Goal: Communication & Community: Participate in discussion

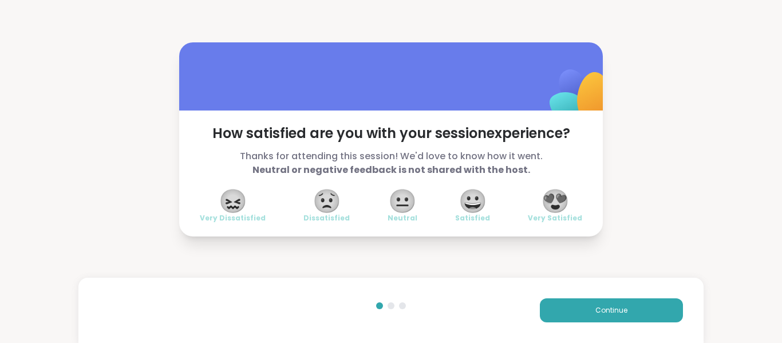
click at [577, 307] on button "Continue" at bounding box center [611, 310] width 143 height 24
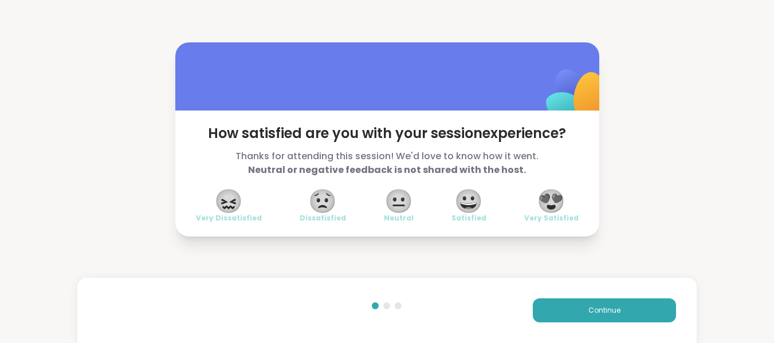
click at [577, 307] on button "Continue" at bounding box center [604, 310] width 143 height 24
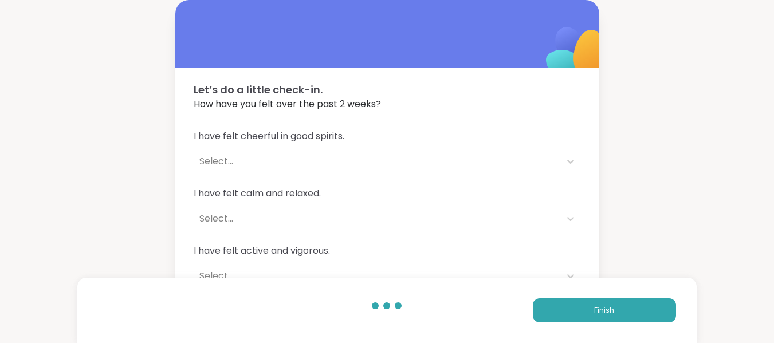
click at [577, 307] on button "Finish" at bounding box center [604, 310] width 143 height 24
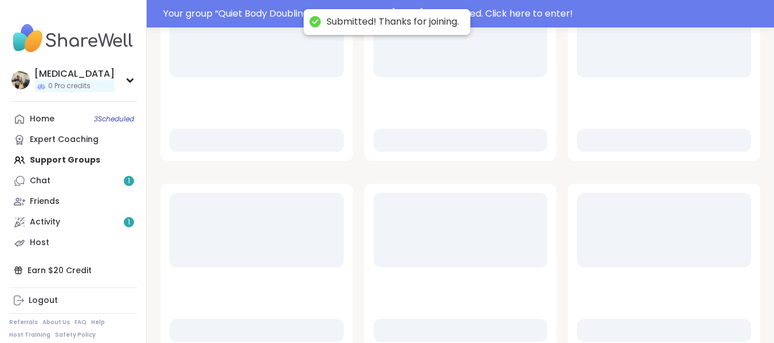
scroll to position [183, 0]
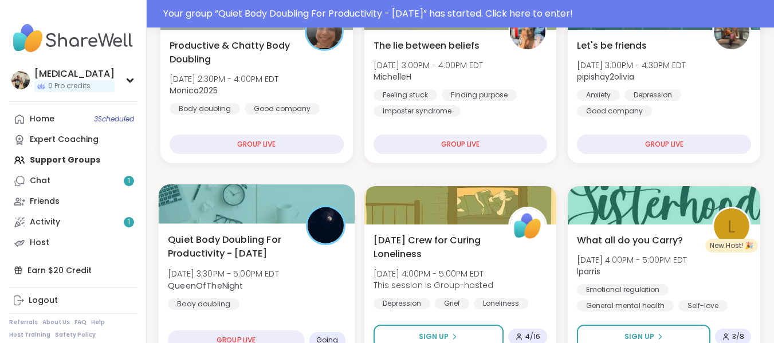
click at [304, 275] on div "Quiet Body Doubling For Productivity - [DATE] [DATE] 3:30PM - 5:00PM EDT QueenO…" at bounding box center [257, 270] width 178 height 77
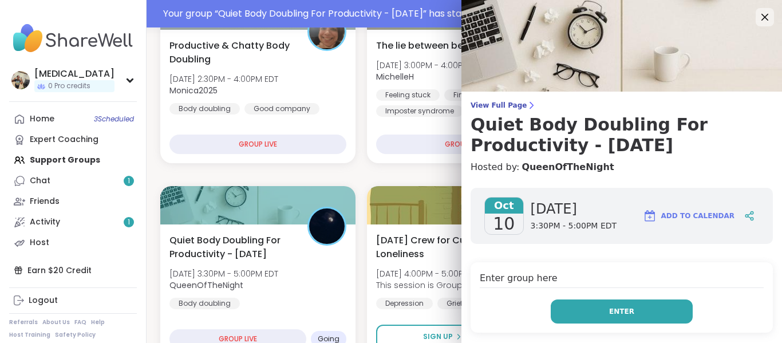
click at [584, 301] on button "Enter" at bounding box center [622, 311] width 142 height 24
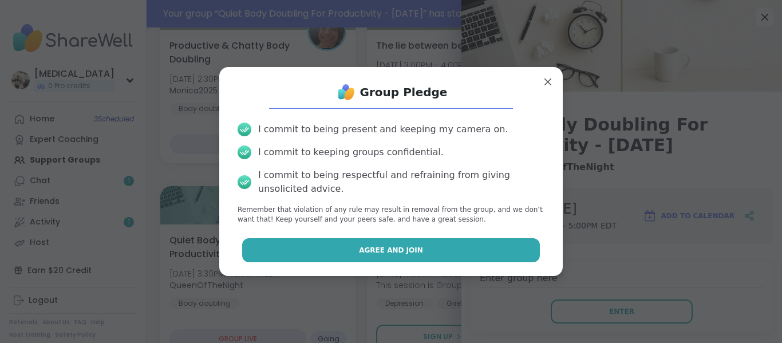
click at [506, 241] on button "Agree and Join" at bounding box center [391, 250] width 298 height 24
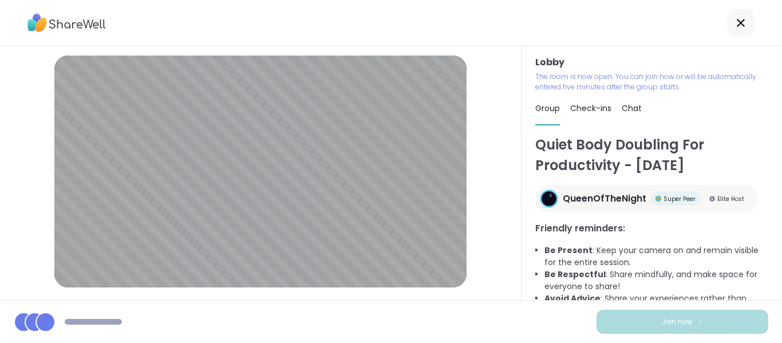
scroll to position [174, 0]
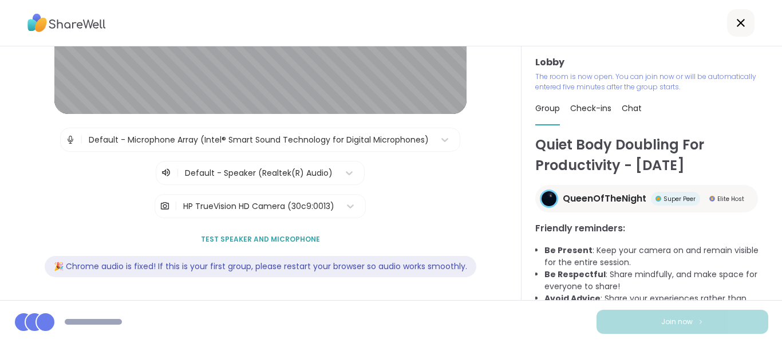
click at [262, 211] on div "HP TrueVision HD Camera (30c9:0013)" at bounding box center [258, 206] width 151 height 12
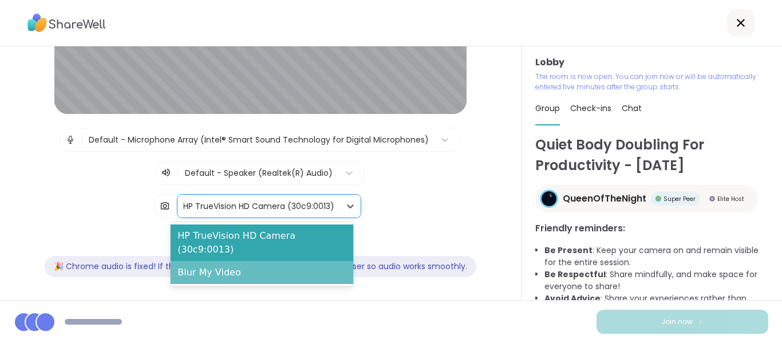
click at [246, 261] on div "Blur My Video" at bounding box center [262, 272] width 183 height 23
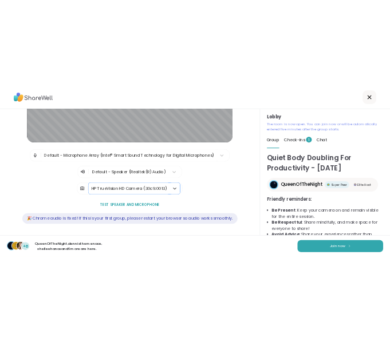
scroll to position [32, 0]
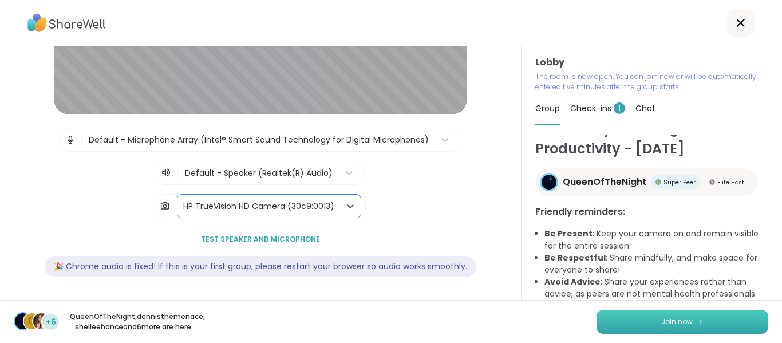
click at [626, 317] on button "Join now" at bounding box center [683, 322] width 172 height 24
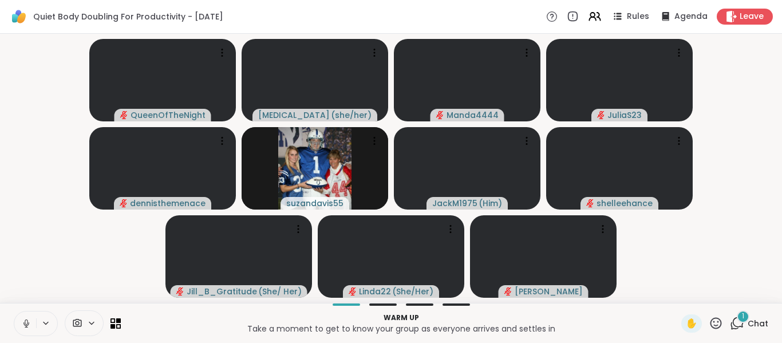
click at [22, 321] on icon at bounding box center [26, 323] width 10 height 10
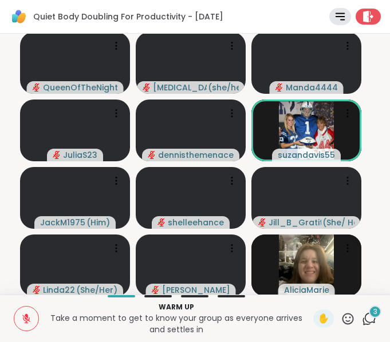
click at [369, 316] on div "3" at bounding box center [375, 312] width 13 height 13
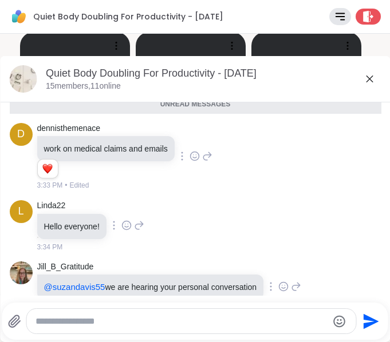
scroll to position [728, 0]
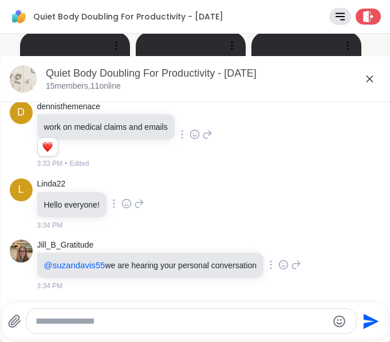
click at [366, 80] on icon at bounding box center [369, 79] width 7 height 7
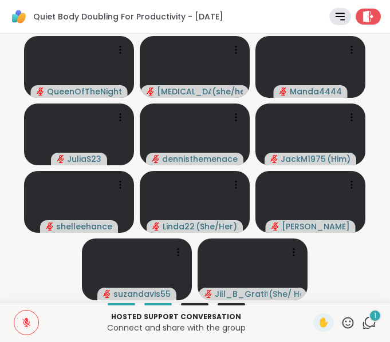
click at [362, 323] on icon at bounding box center [369, 323] width 14 height 14
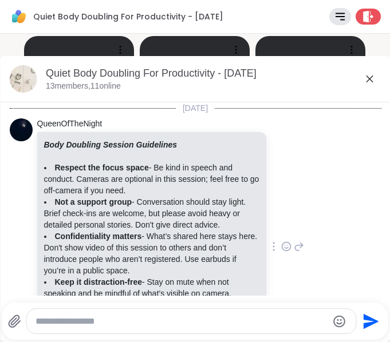
scroll to position [922, 0]
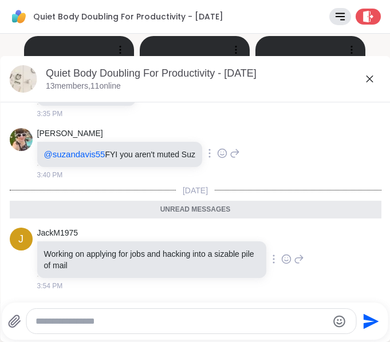
click at [364, 82] on icon at bounding box center [369, 79] width 14 height 14
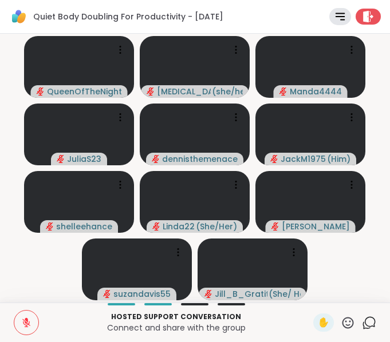
click at [1, 265] on div "QueenOfTheNight [MEDICAL_DATA] ( she/her ) Manda4444 JuliaS23 dennisthemenace J…" at bounding box center [195, 168] width 390 height 269
